Goal: Contribute content

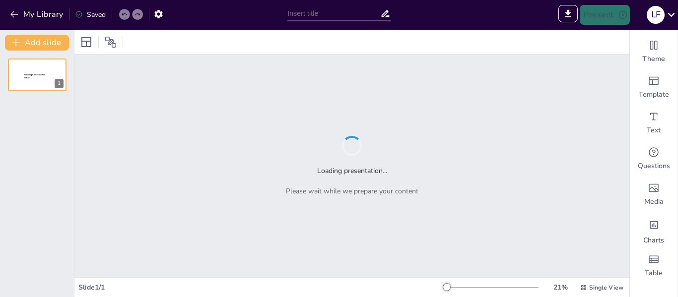
type input "Sociedad de Gananciales y la Creación de E.I.R.L.: Perspectivas Legales en [GEO…"
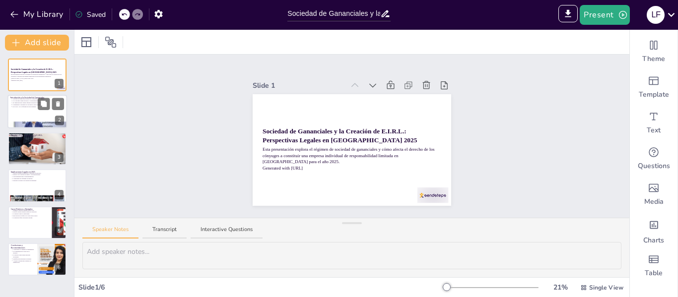
click at [23, 109] on div at bounding box center [37, 112] width 60 height 34
type textarea "La compartición de bienes en la sociedad de gananciales significa que todo lo q…"
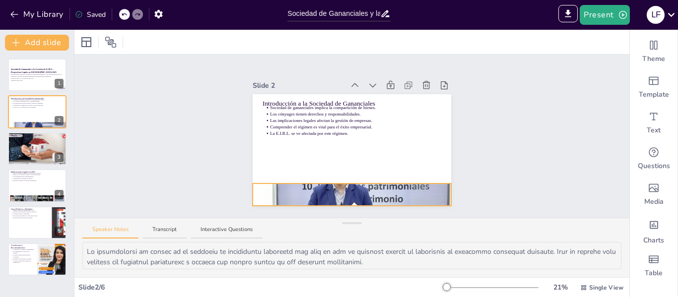
click at [338, 192] on div at bounding box center [352, 194] width 199 height 149
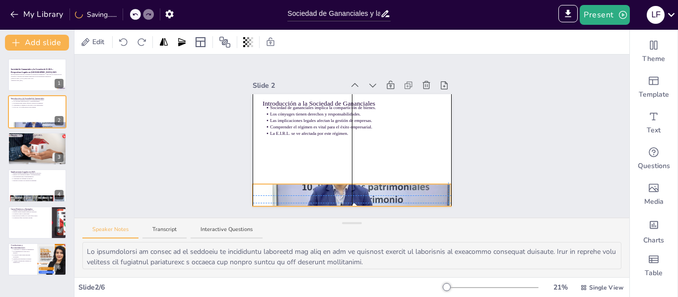
click at [339, 191] on div at bounding box center [352, 195] width 199 height 149
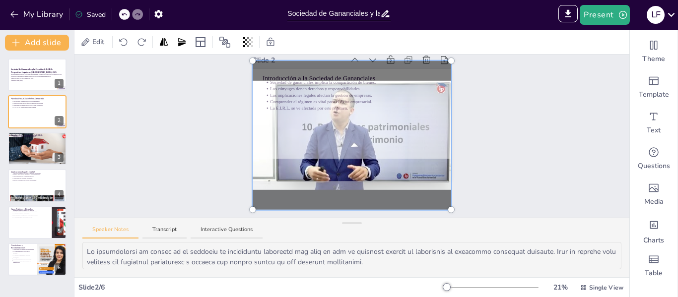
drag, startPoint x: 401, startPoint y: 200, endPoint x: 374, endPoint y: 165, distance: 44.2
click at [374, 165] on div at bounding box center [352, 135] width 210 height 161
click at [471, 152] on div "Slide 1 Sociedad de Gananciales y la Creación de E.I.R.L.: Perspectivas Legales…" at bounding box center [352, 110] width 254 height 139
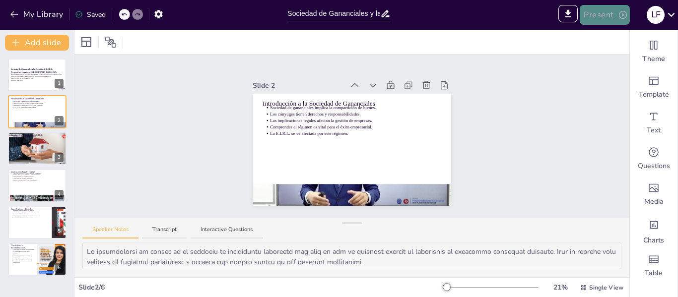
click at [598, 15] on button "Present" at bounding box center [605, 15] width 50 height 20
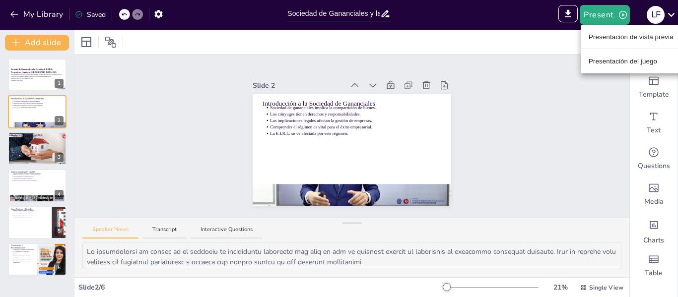
click at [619, 42] on li "Presentación de vista previa" at bounding box center [631, 37] width 101 height 16
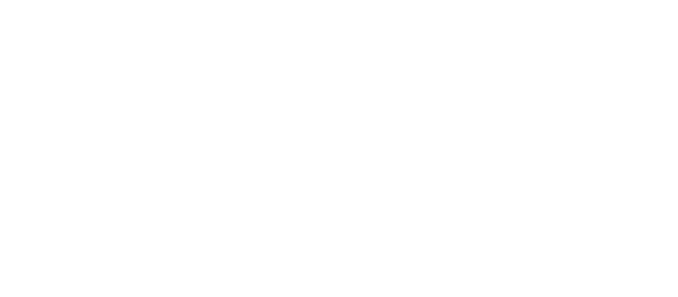
click at [403, 0] on html at bounding box center [339, 0] width 678 height 0
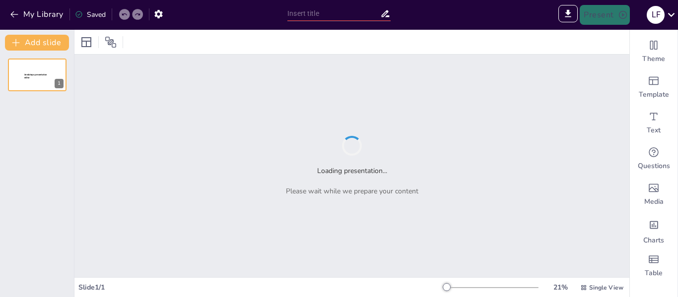
type input "Sendsteps presentation"
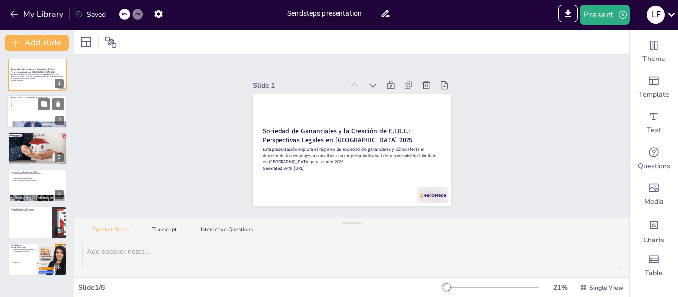
click at [24, 114] on div at bounding box center [37, 112] width 60 height 34
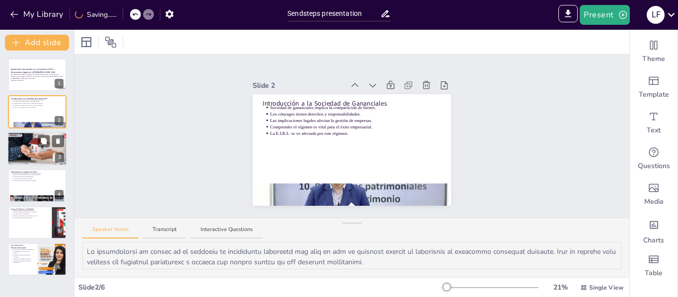
click at [22, 148] on div at bounding box center [37, 149] width 64 height 34
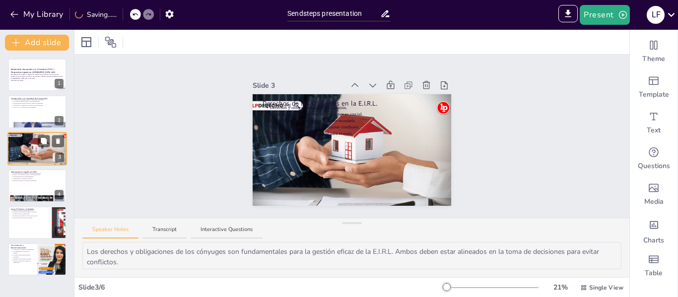
click at [16, 165] on div "Derechos de los Cónyuges en la E.I.R.L. Derechos y obligaciones afectan la gest…" at bounding box center [37, 149] width 60 height 34
click at [28, 176] on p "Oportunidades para el emprendimiento." at bounding box center [38, 177] width 52 height 2
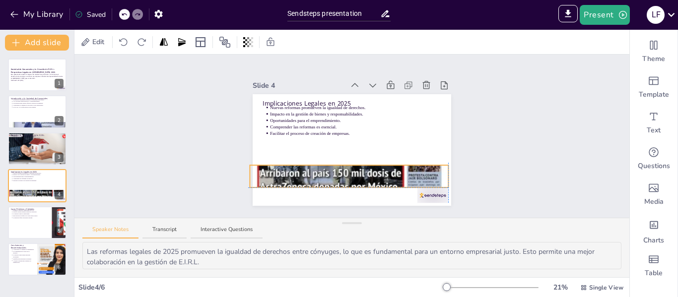
drag, startPoint x: 363, startPoint y: 187, endPoint x: 359, endPoint y: 166, distance: 21.3
click at [359, 166] on div at bounding box center [349, 177] width 199 height 270
click at [364, 174] on div at bounding box center [349, 177] width 199 height 270
click at [364, 173] on div at bounding box center [349, 177] width 199 height 270
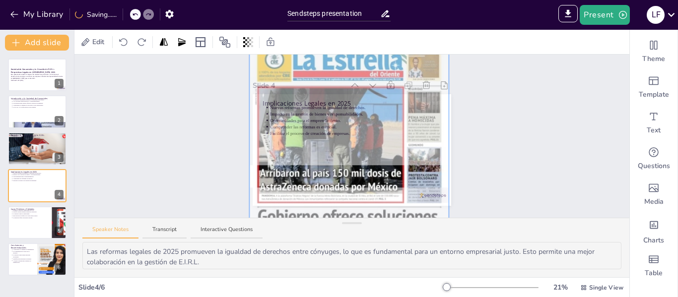
click at [516, 156] on div "Slide 1 Sociedad de Gananciales y la Creación de E.I.R.L.: Perspectivas Legales…" at bounding box center [351, 136] width 555 height 163
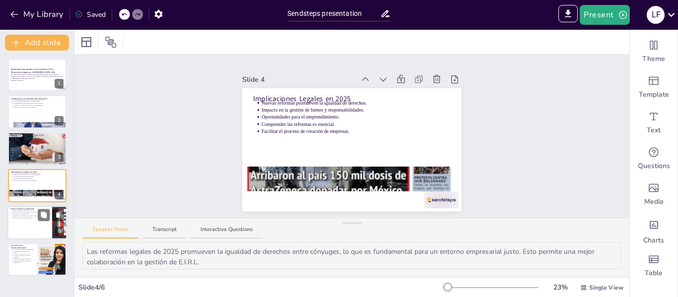
click at [19, 218] on p "La práctica ofrece lecciones valiosas." at bounding box center [30, 218] width 37 height 2
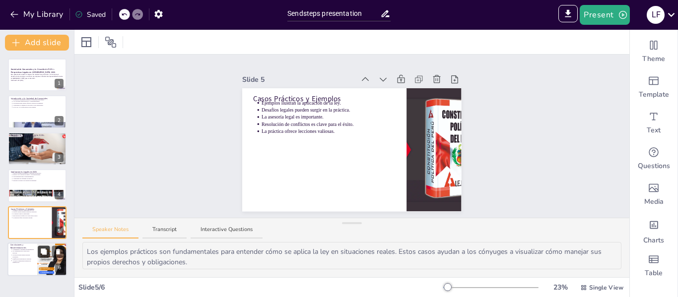
click at [43, 254] on icon at bounding box center [44, 252] width 6 height 6
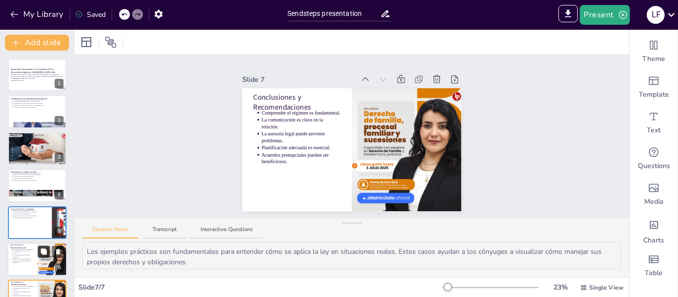
type textarea "La comprensión del régimen de sociedad de gananciales es fundamental para que l…"
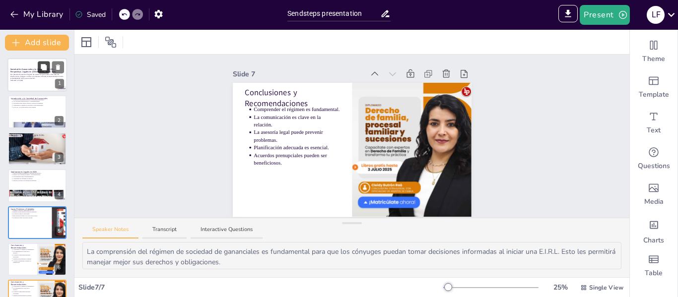
click at [43, 62] on button at bounding box center [44, 67] width 12 height 12
